Goal: Task Accomplishment & Management: Manage account settings

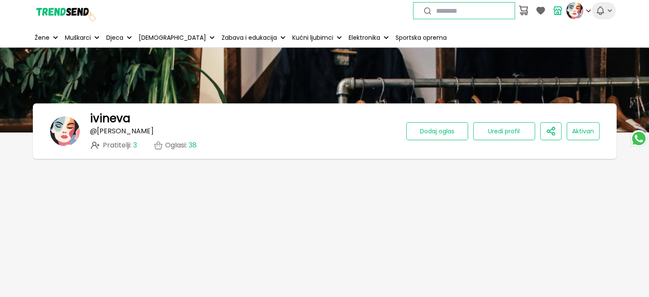
click at [603, 12] on icon "button" at bounding box center [600, 11] width 7 height 8
